Goal: Task Accomplishment & Management: Manage account settings

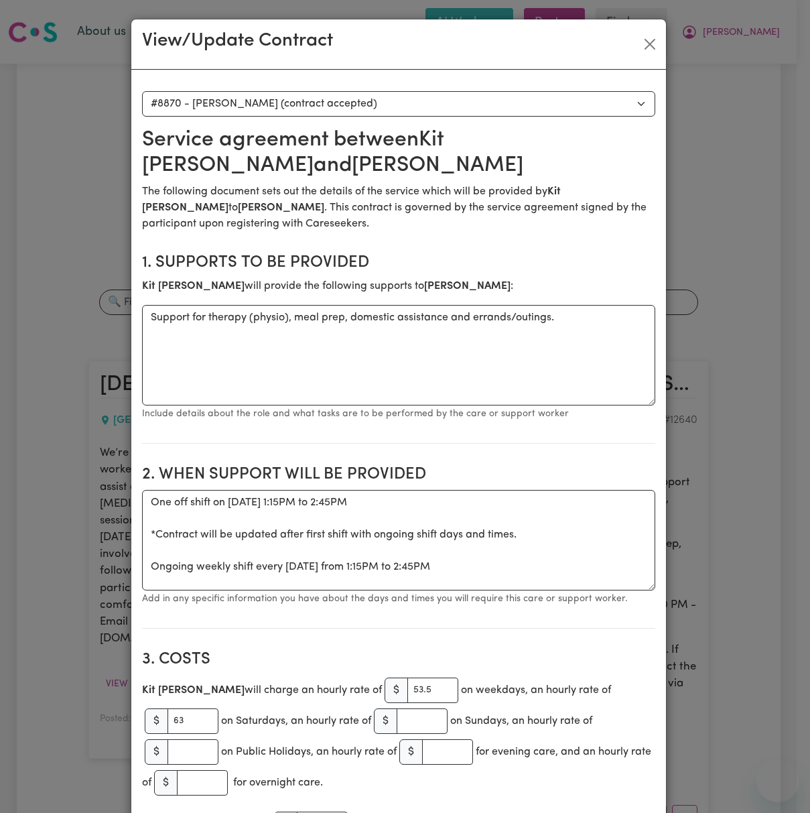
select select "8482"
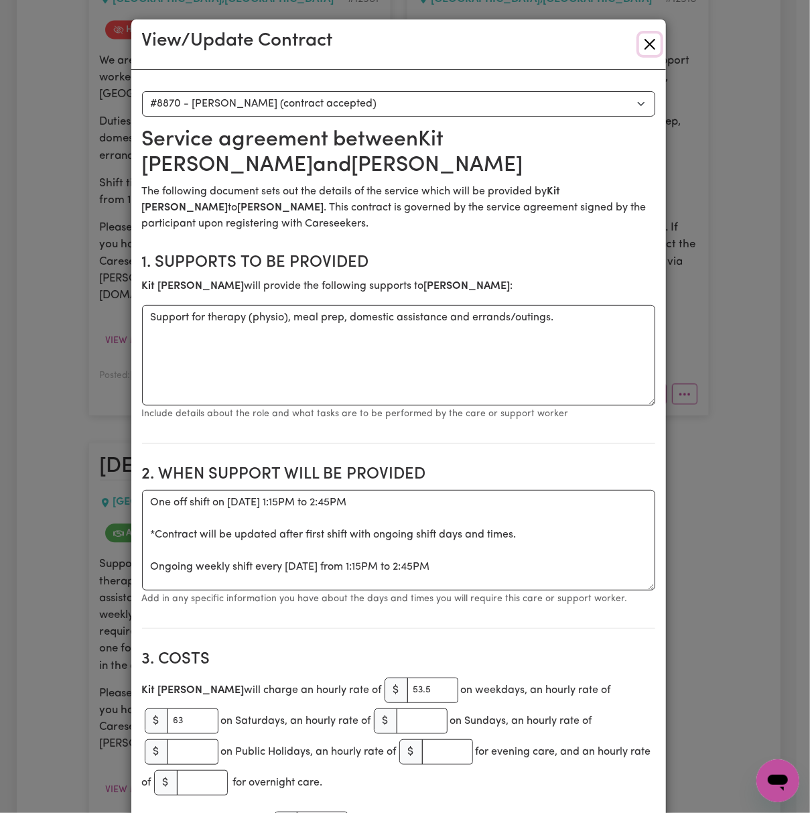
click at [639, 46] on button "Close" at bounding box center [649, 43] width 21 height 21
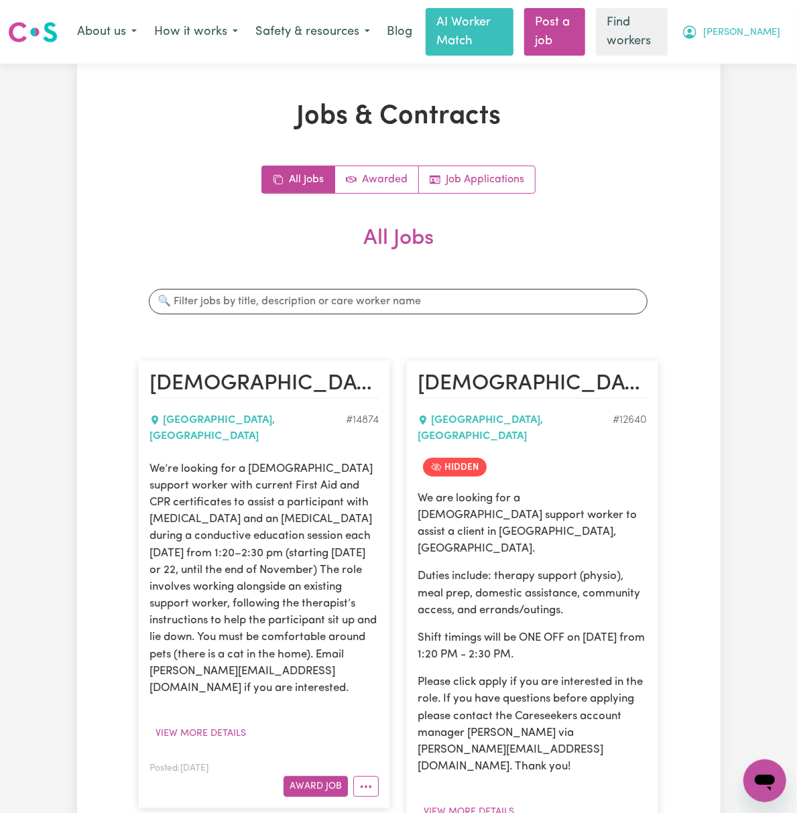
click at [697, 25] on icon "My Account" at bounding box center [689, 32] width 16 height 16
click at [759, 82] on link "Logout" at bounding box center [735, 85] width 106 height 25
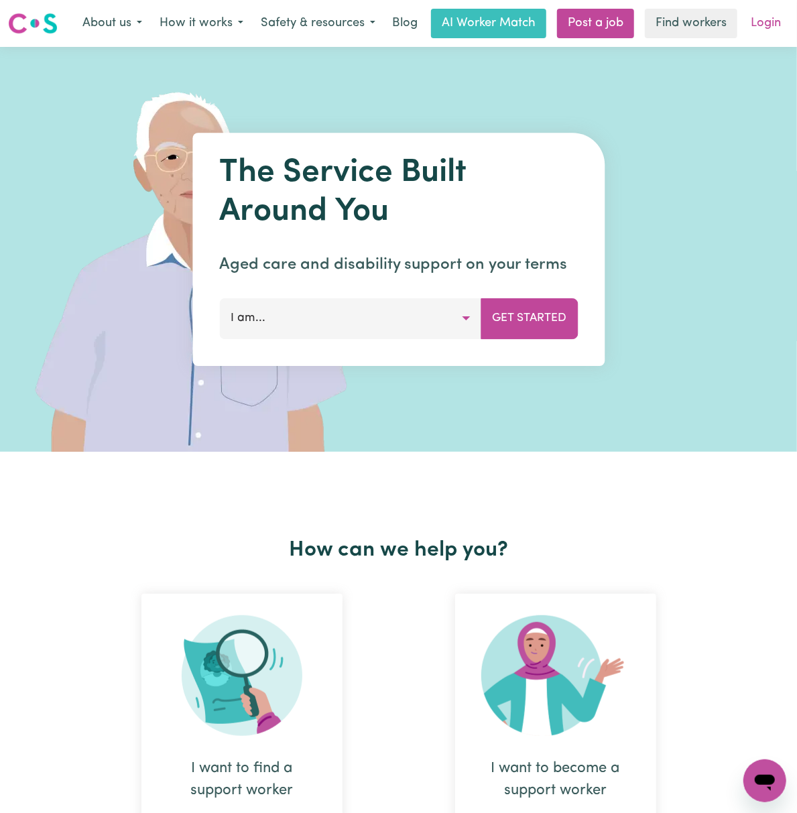
click at [776, 31] on link "Login" at bounding box center [765, 23] width 46 height 29
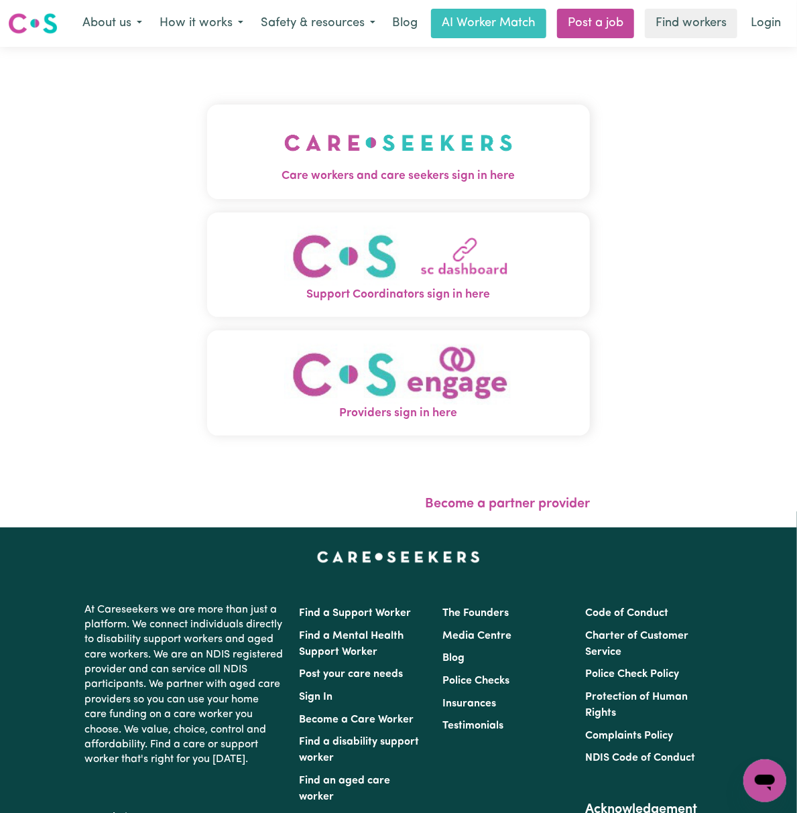
click at [315, 143] on img "Care workers and care seekers sign in here" at bounding box center [398, 143] width 228 height 50
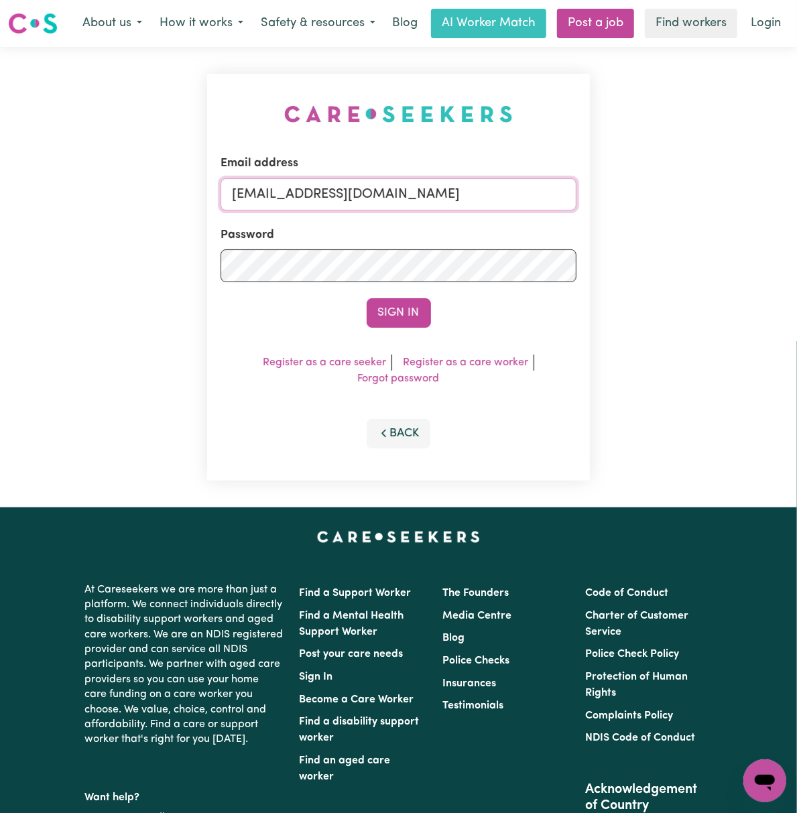
click at [275, 189] on input "[EMAIL_ADDRESS][DOMAIN_NAME]" at bounding box center [398, 194] width 356 height 32
drag, startPoint x: 300, startPoint y: 190, endPoint x: 785, endPoint y: 180, distance: 485.2
click at [753, 193] on div "Email address [EMAIL_ADDRESS][DOMAIN_NAME] Password Sign In Register as a care …" at bounding box center [398, 277] width 797 height 460
type input "superuser~[EMAIL_ADDRESS][DOMAIN_NAME]"
click at [366, 298] on button "Sign In" at bounding box center [398, 312] width 64 height 29
